Goal: Transaction & Acquisition: Subscribe to service/newsletter

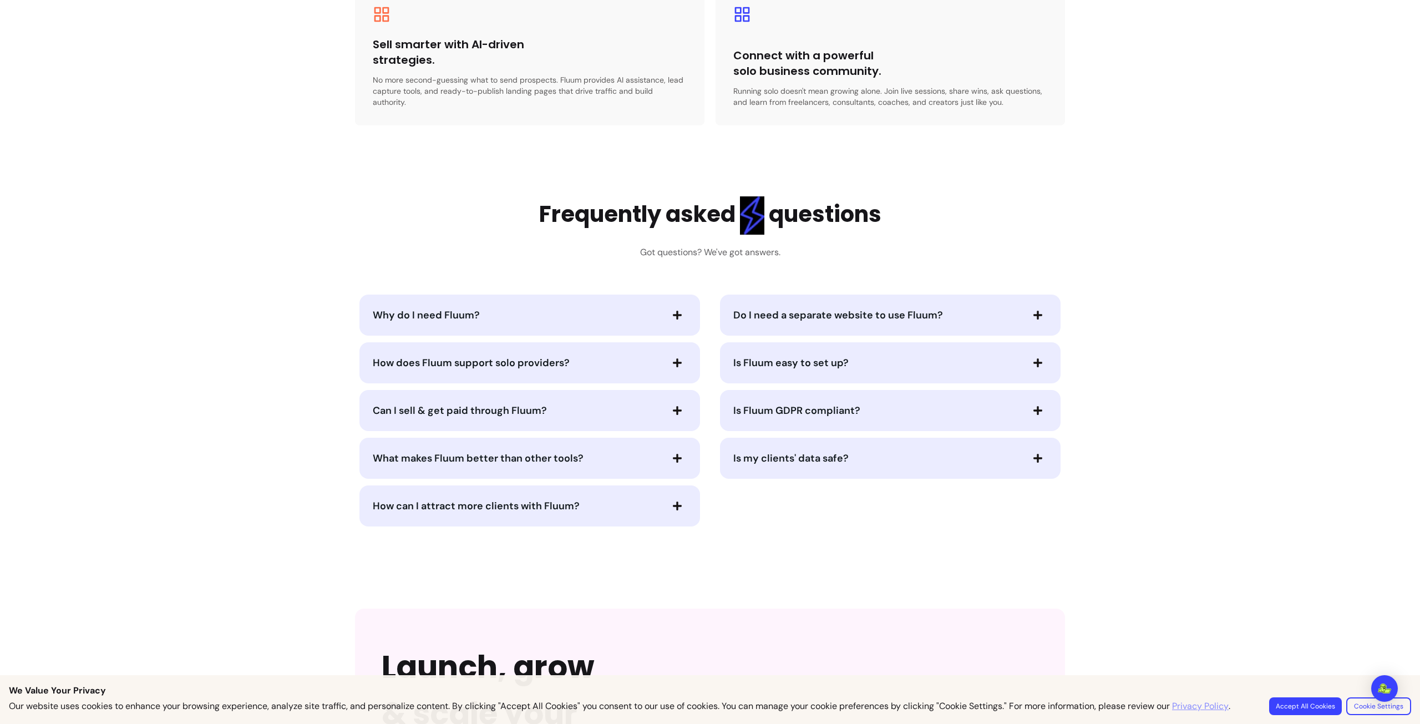
scroll to position [2192, 0]
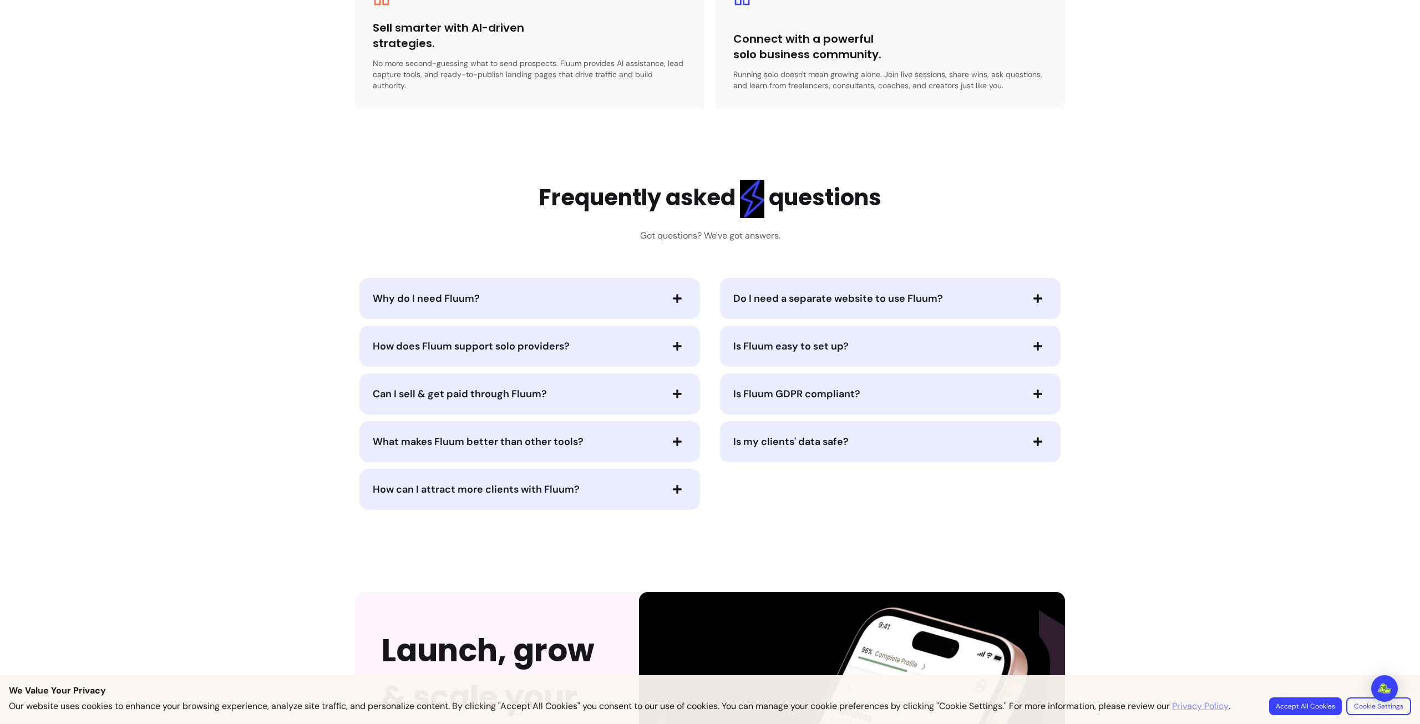
click at [659, 292] on button "Why do I need Fluum?" at bounding box center [530, 298] width 314 height 19
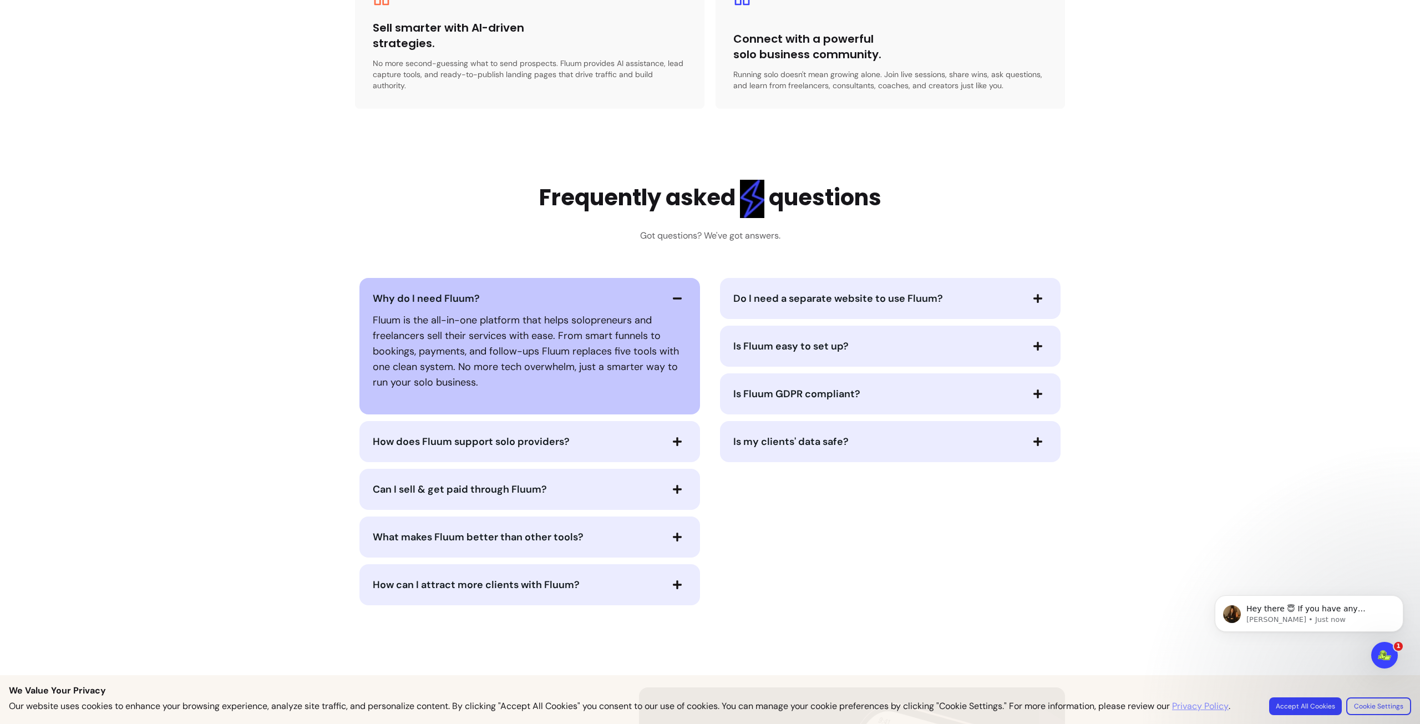
scroll to position [0, 0]
click at [673, 297] on icon "button" at bounding box center [677, 298] width 9 height 2
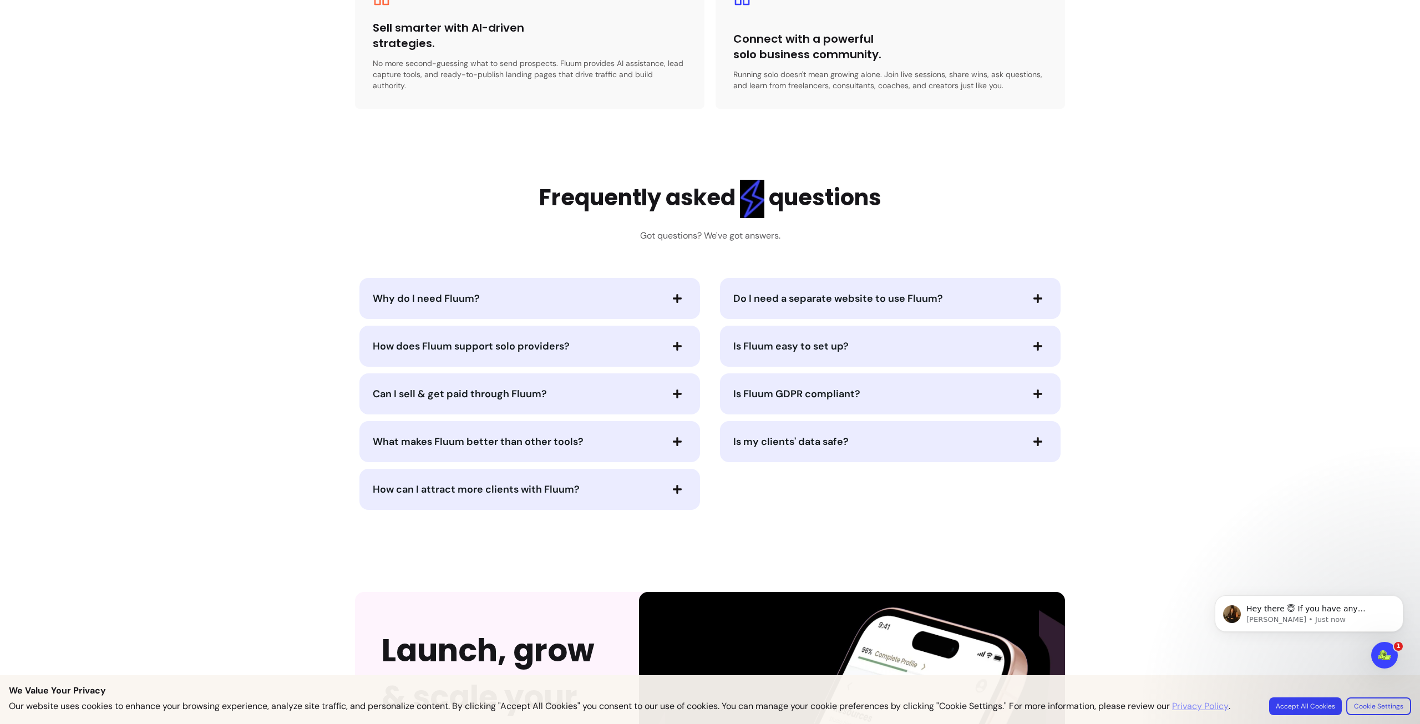
click at [1028, 289] on span "button" at bounding box center [1037, 298] width 19 height 19
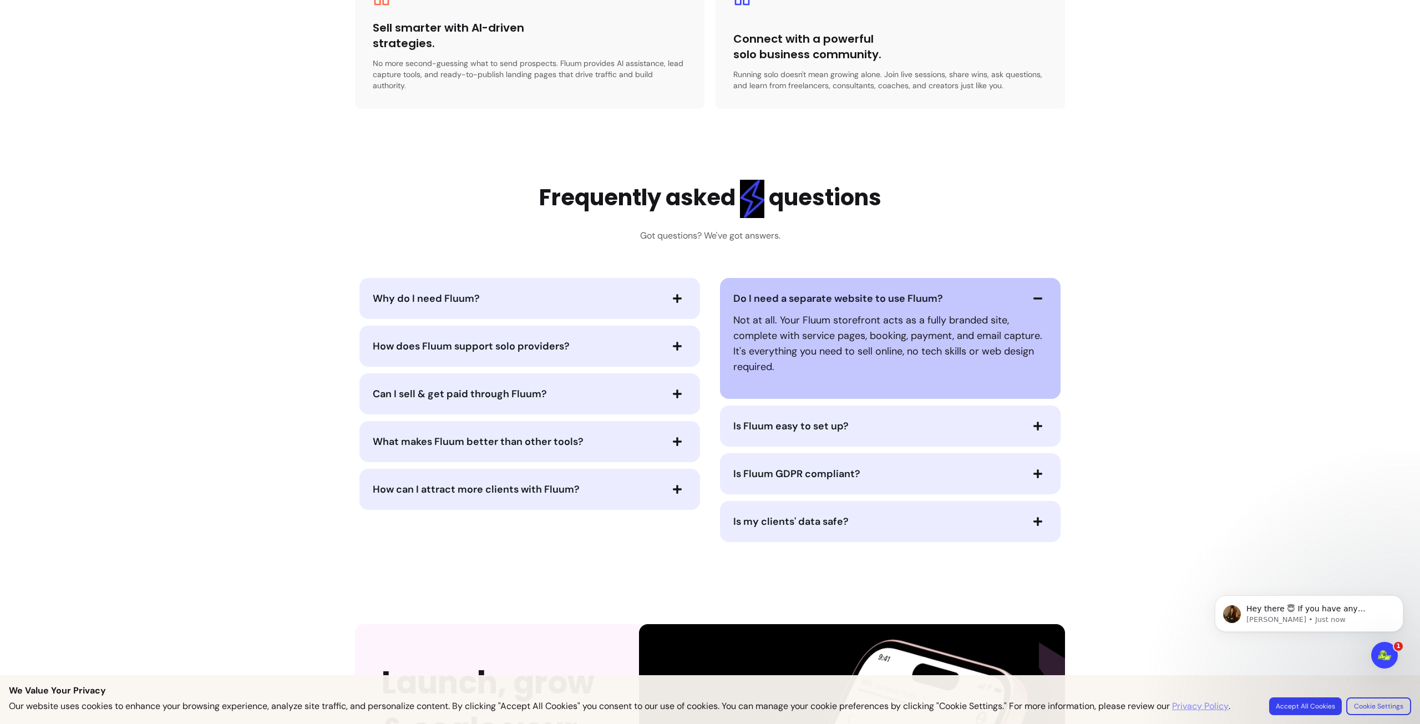
click at [1028, 289] on span "button" at bounding box center [1037, 298] width 19 height 19
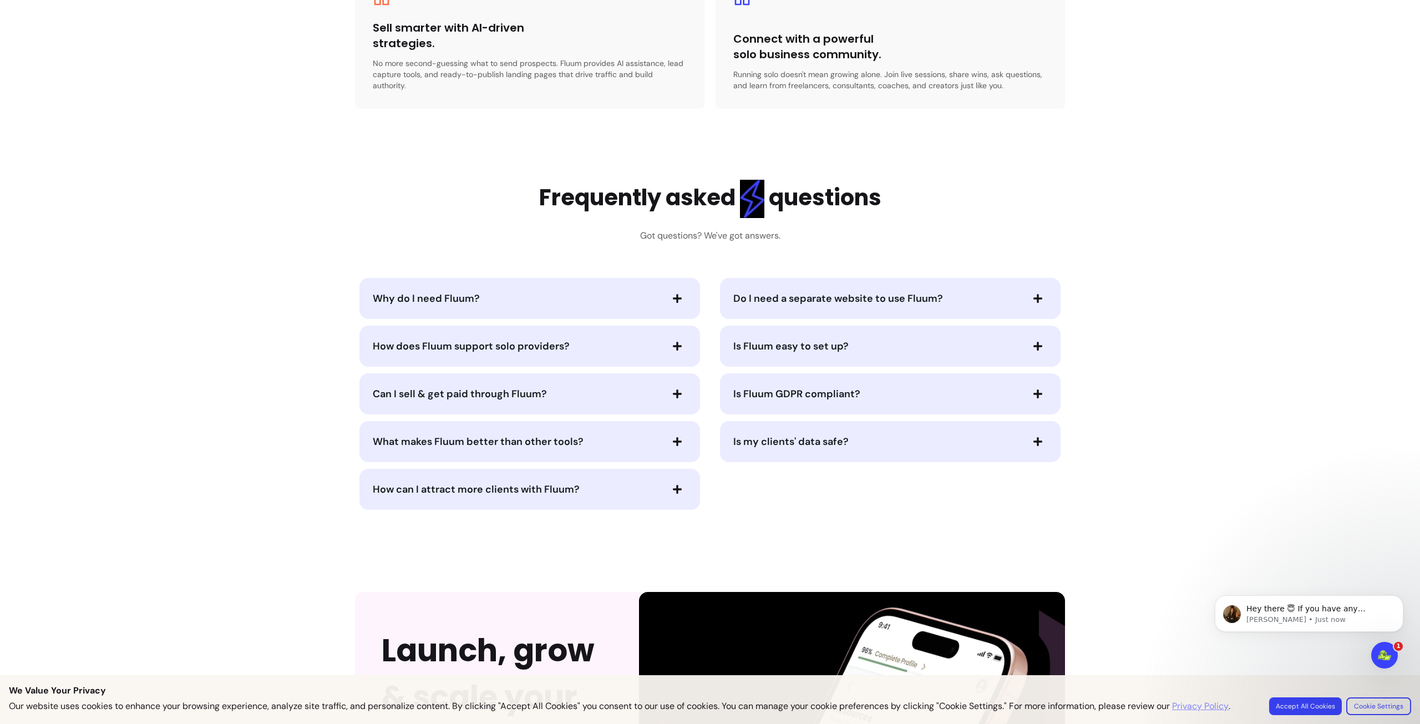
click at [641, 338] on span "How does Fluum support solo providers?" at bounding box center [517, 346] width 288 height 16
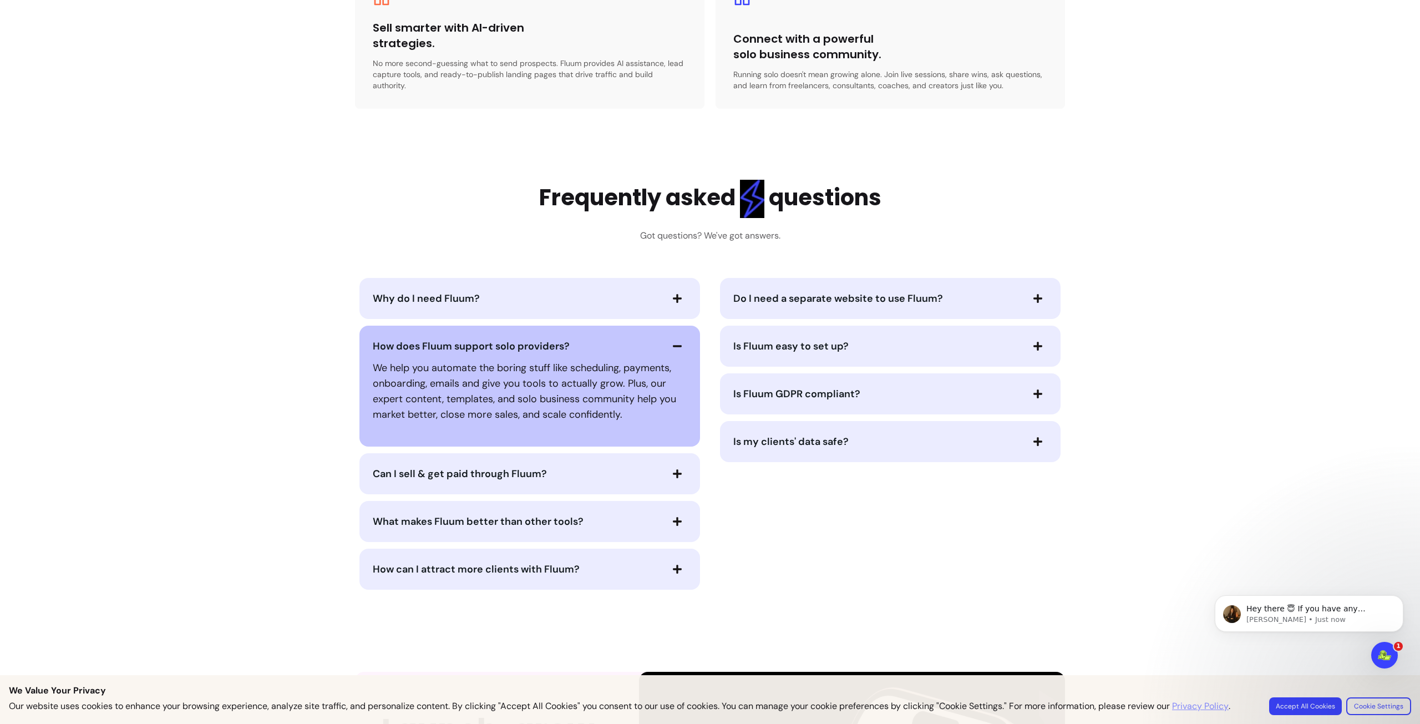
click at [672, 341] on icon "button" at bounding box center [677, 346] width 10 height 10
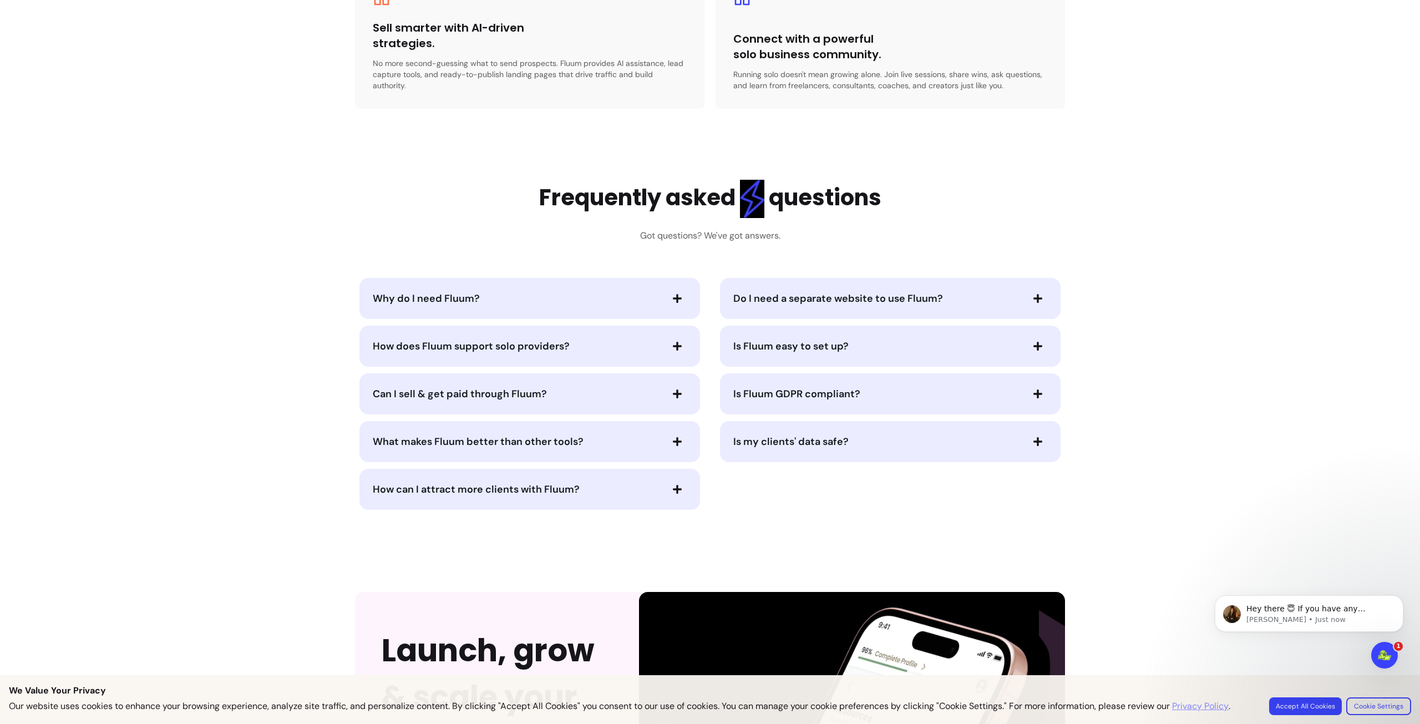
click at [668, 384] on span "button" at bounding box center [677, 393] width 19 height 19
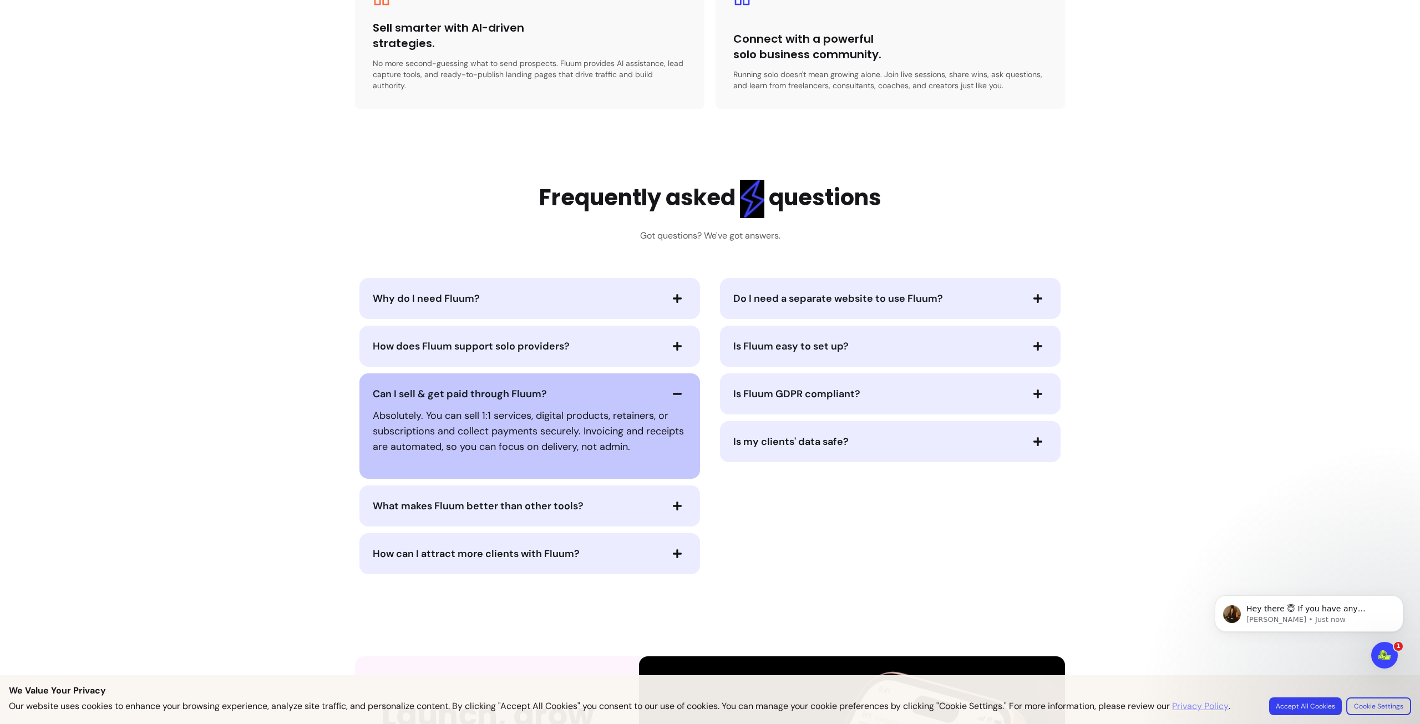
click at [668, 384] on span "button" at bounding box center [677, 393] width 19 height 19
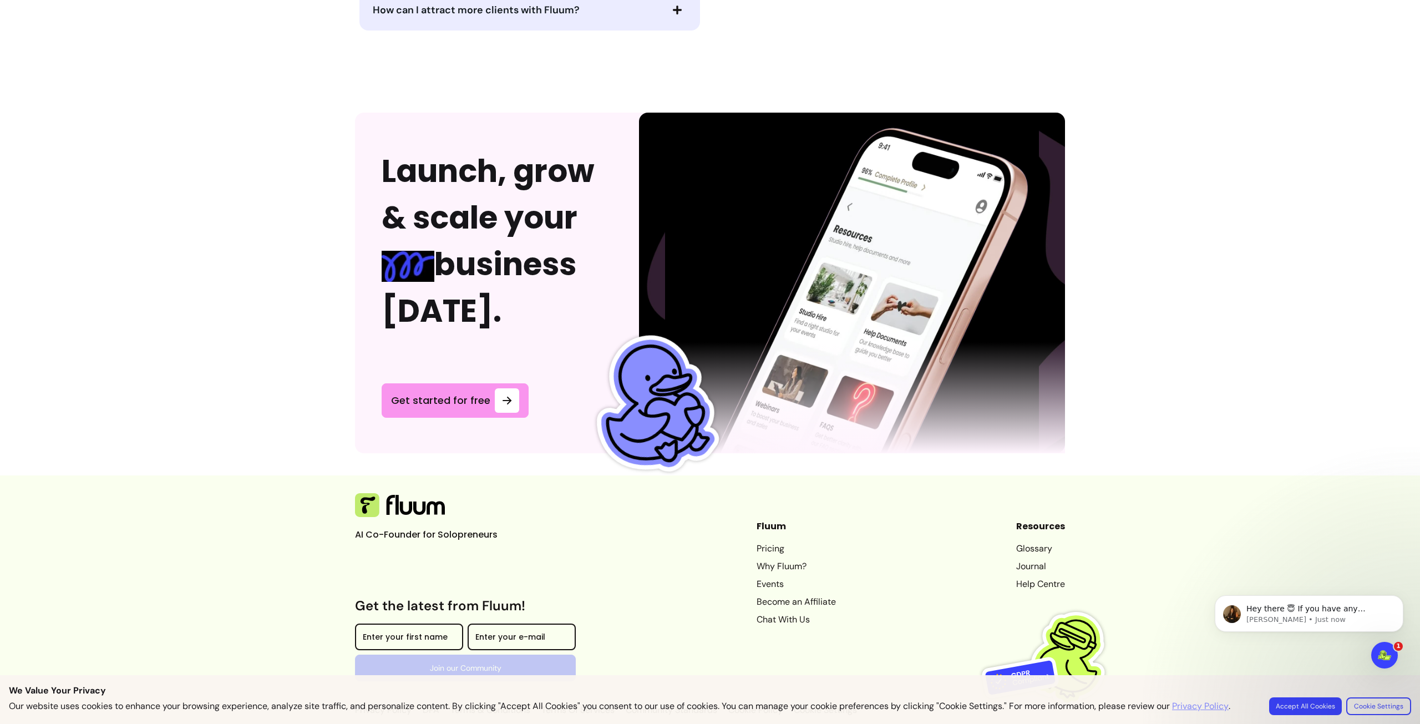
scroll to position [2674, 0]
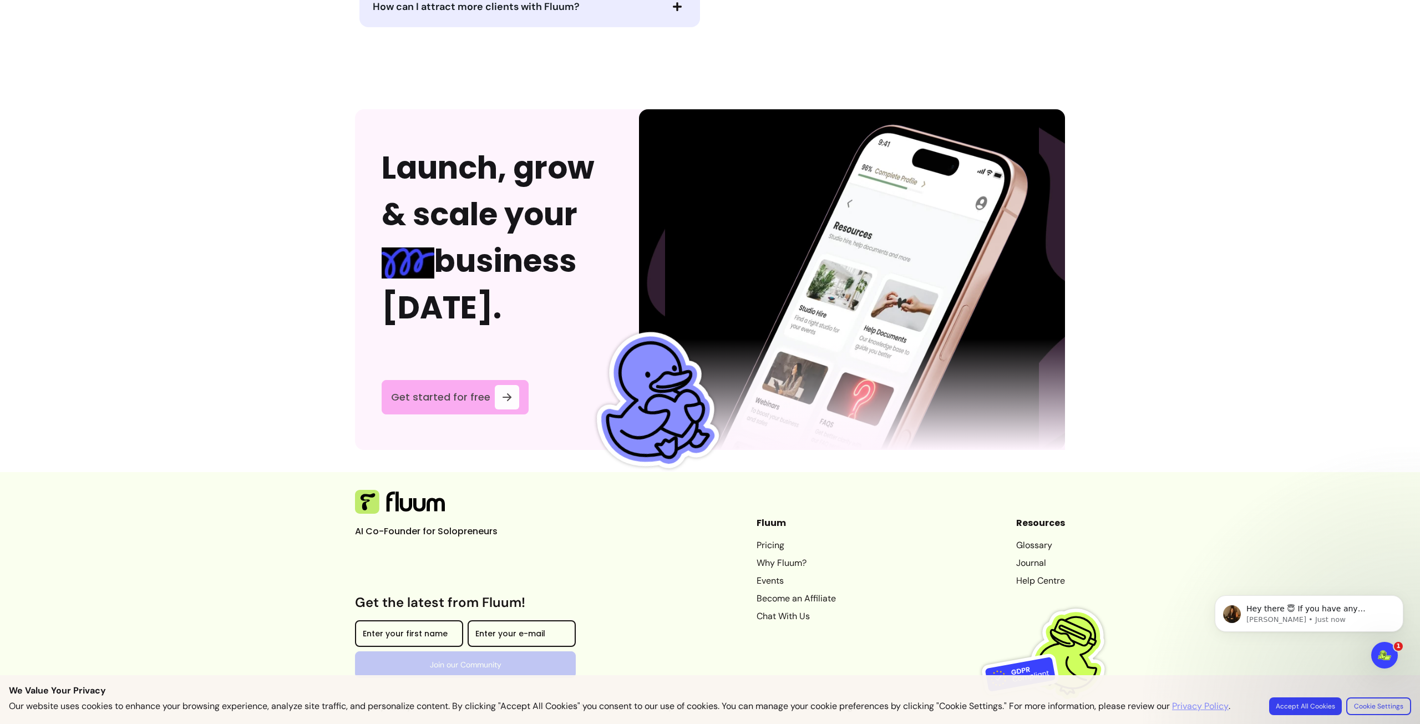
click at [460, 394] on link "Get started for free" at bounding box center [455, 397] width 147 height 34
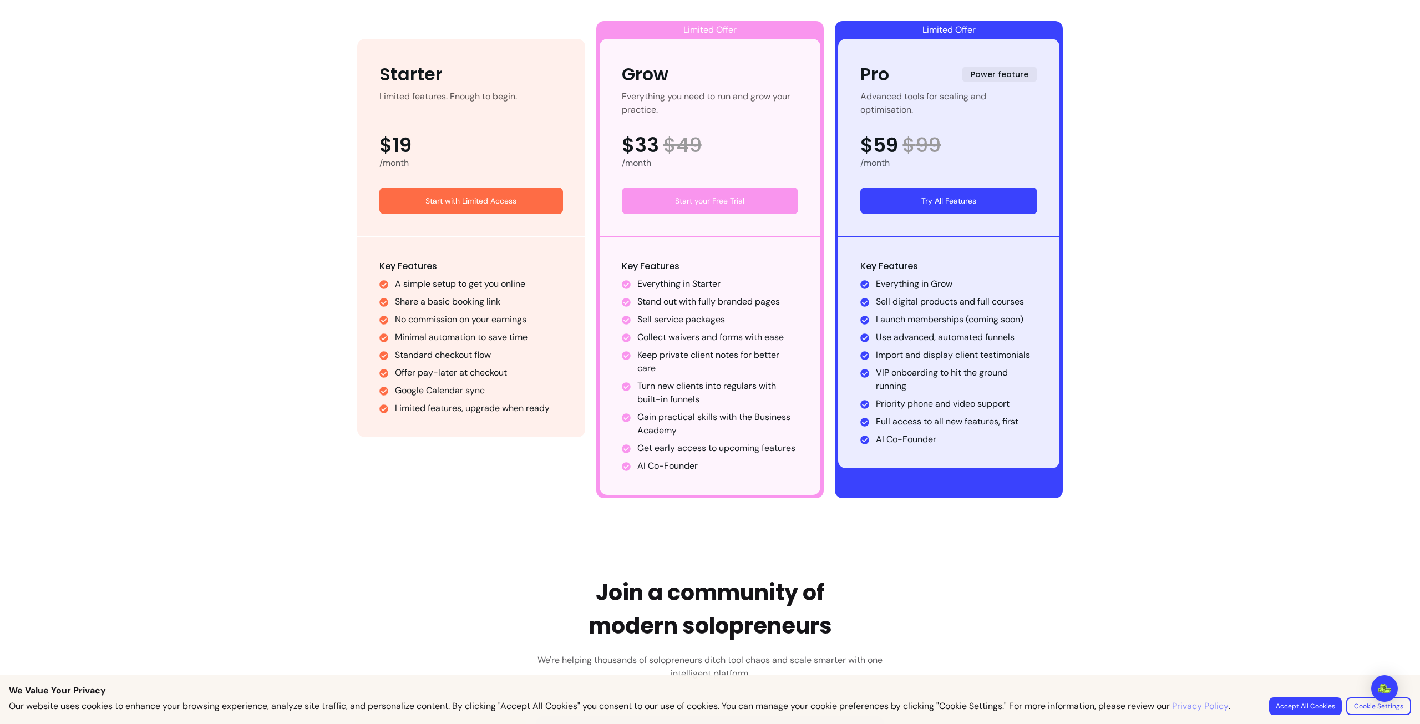
scroll to position [650, 0]
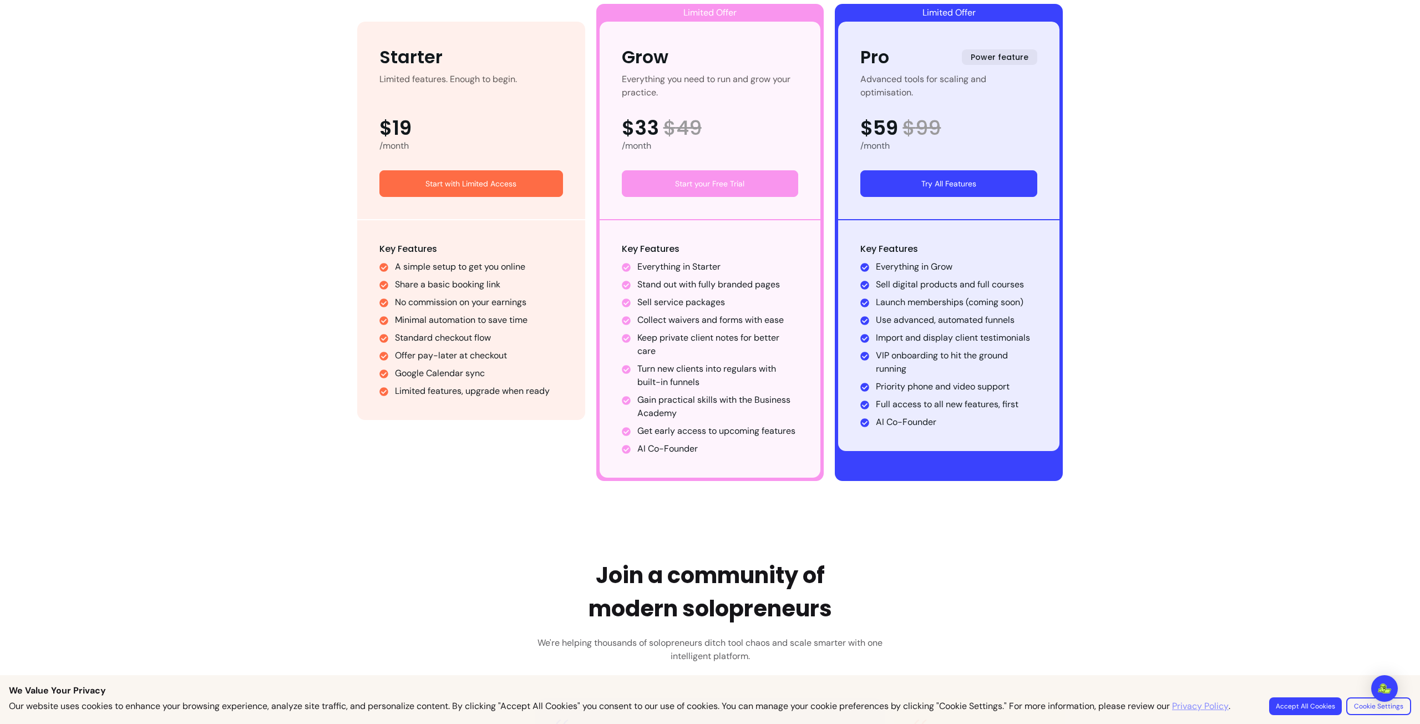
click at [475, 339] on li "Standard checkout flow" at bounding box center [479, 337] width 168 height 13
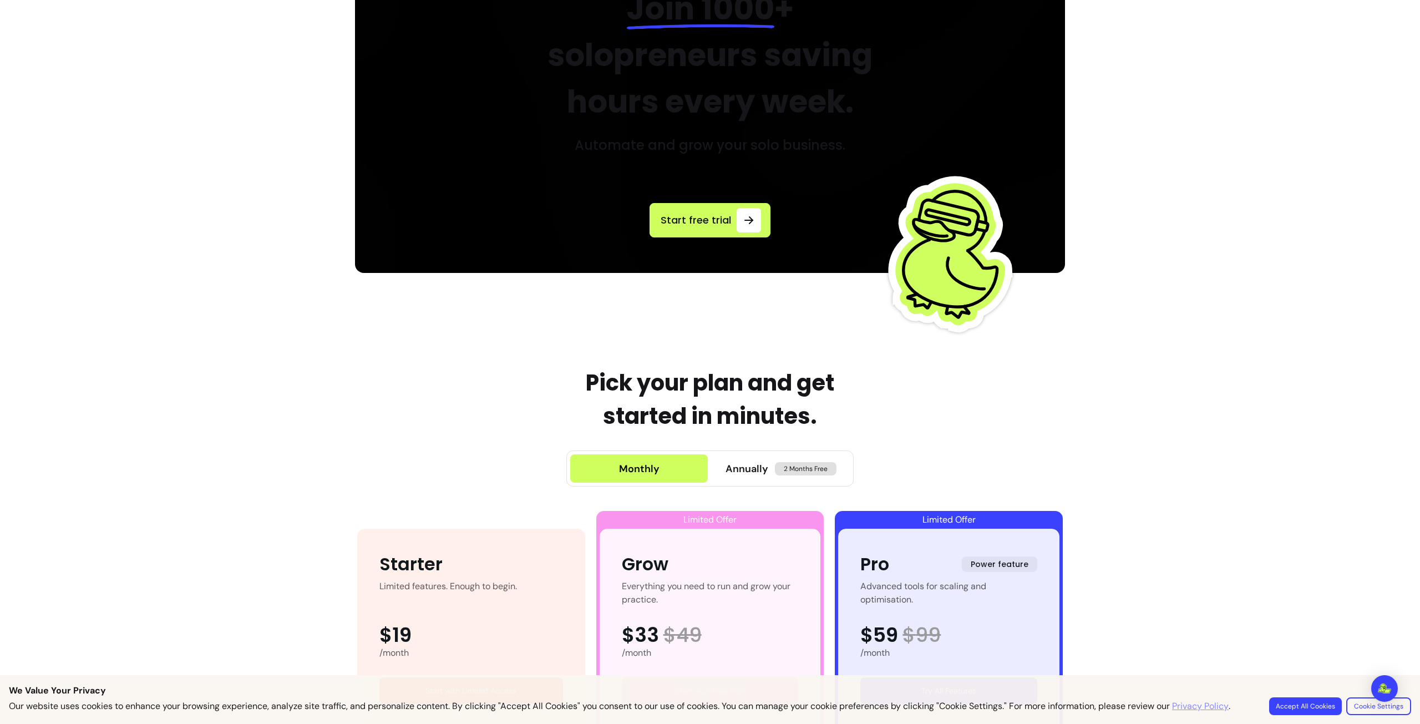
scroll to position [0, 0]
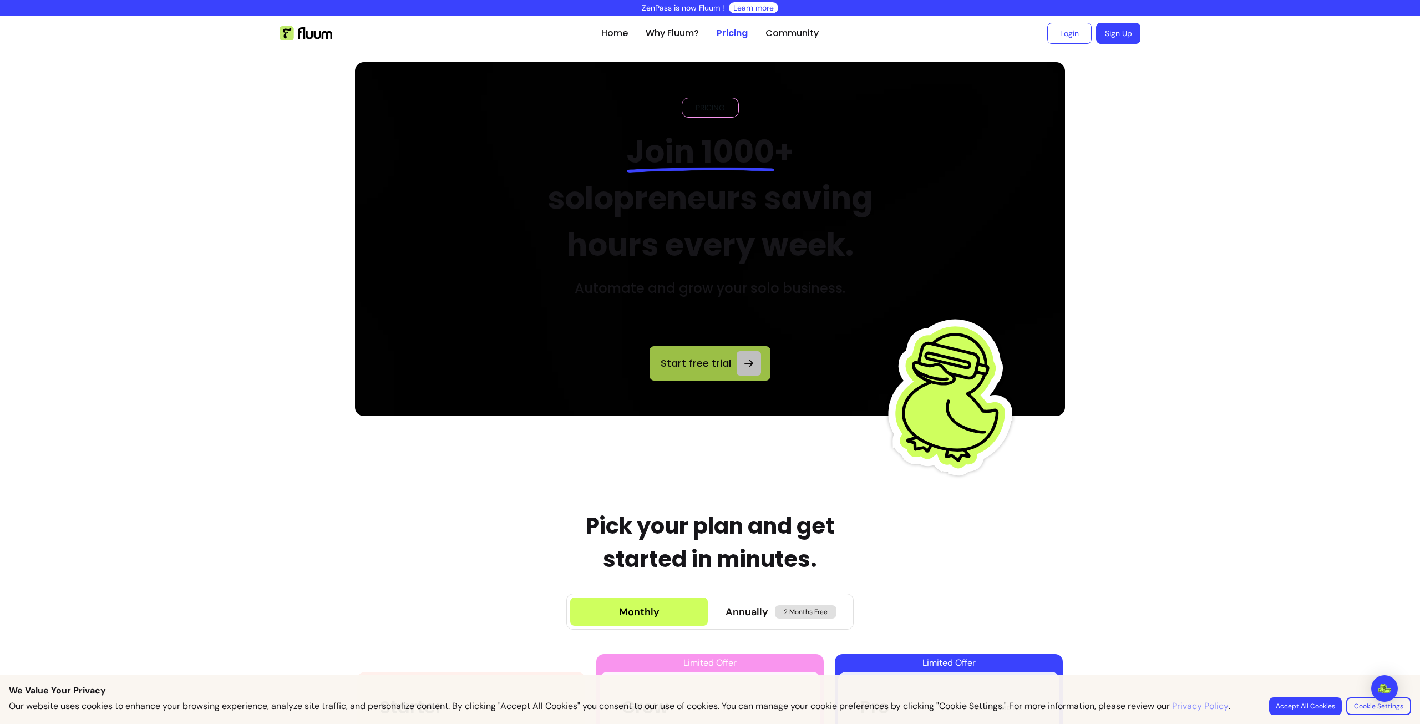
click at [700, 359] on span "Start free trial" at bounding box center [695, 363] width 73 height 16
